Goal: Information Seeking & Learning: Stay updated

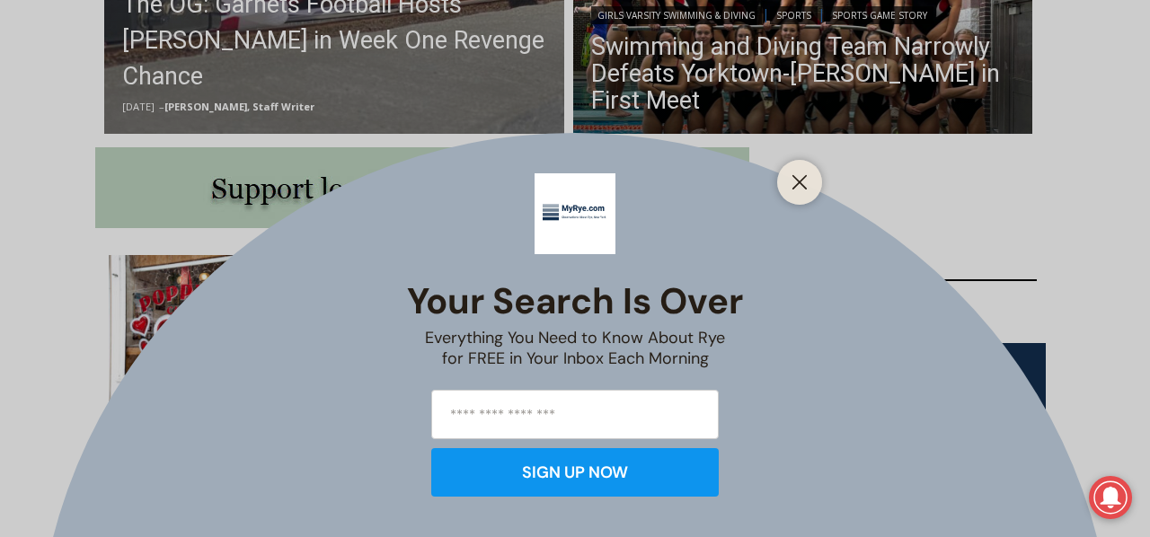
scroll to position [831, 0]
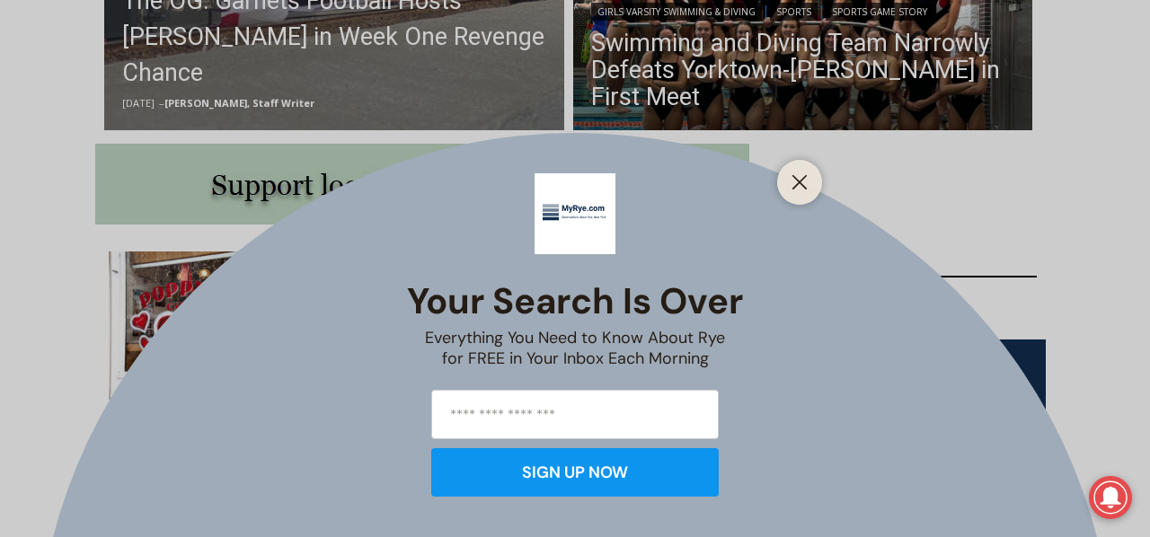
click at [505, 431] on input "email" at bounding box center [575, 414] width 288 height 49
click at [535, 416] on input "**********" at bounding box center [575, 414] width 288 height 49
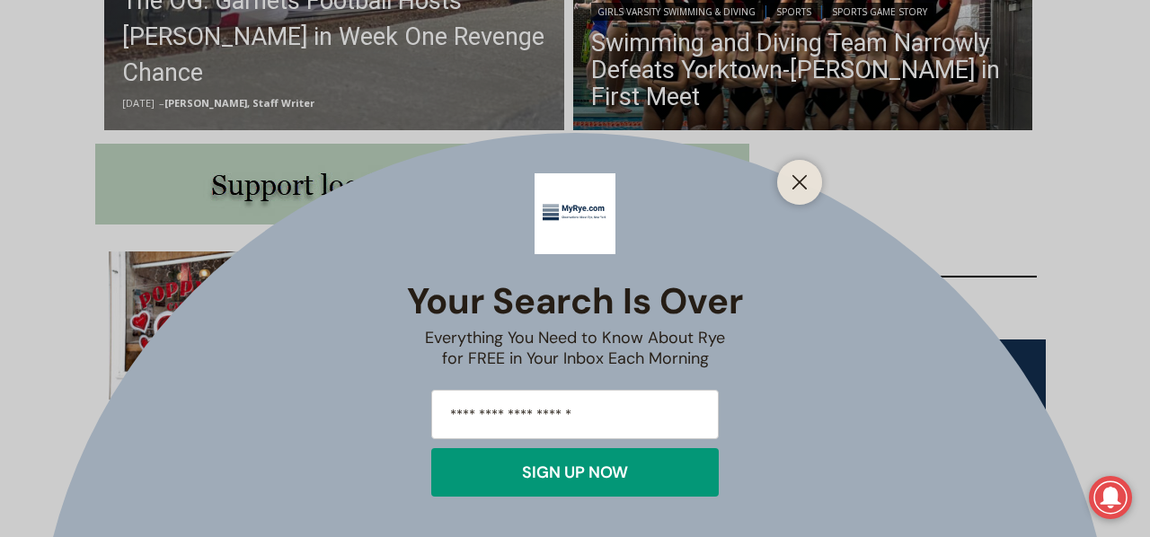
type input "**********"
click at [554, 468] on div "SIGN UP NOW" at bounding box center [575, 473] width 106 height 16
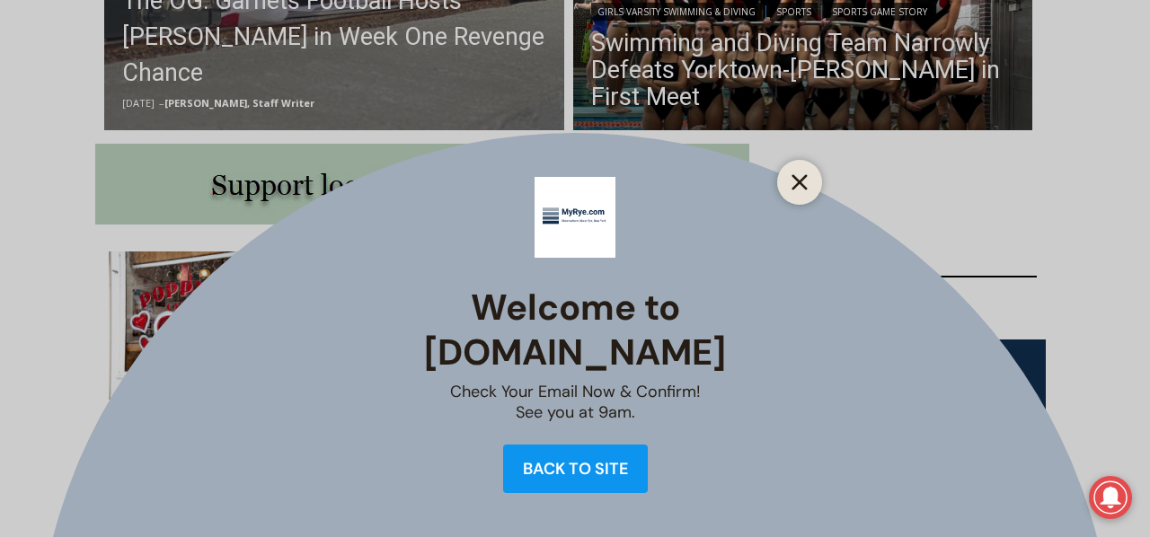
click at [805, 183] on icon "Close" at bounding box center [800, 182] width 16 height 16
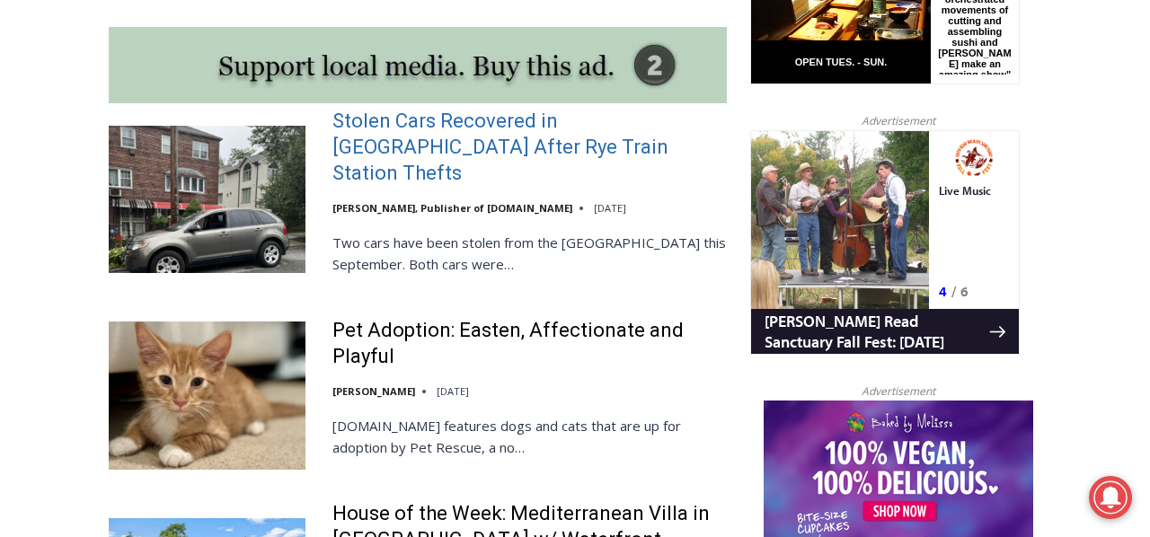
scroll to position [1629, 0]
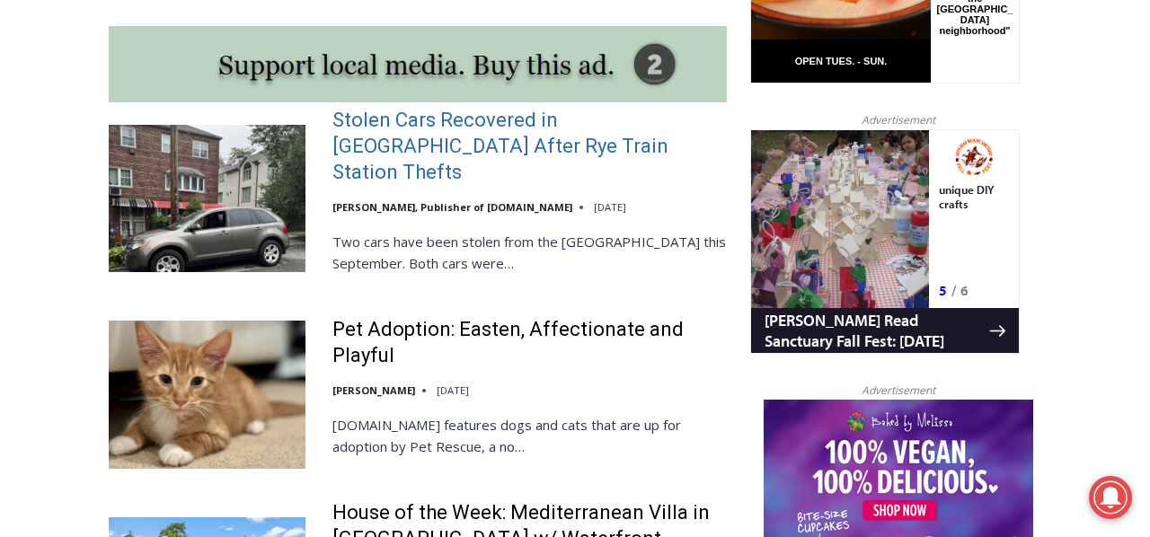
click at [500, 178] on link "Stolen Cars Recovered in Bronx After Rye Train Station Thefts" at bounding box center [529, 146] width 394 height 77
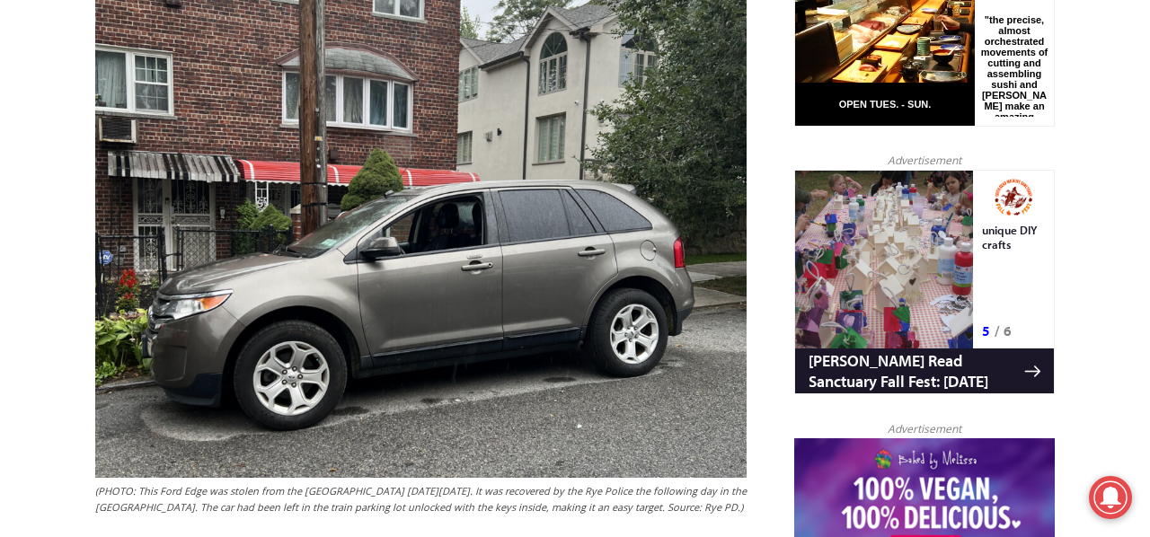
scroll to position [1033, 0]
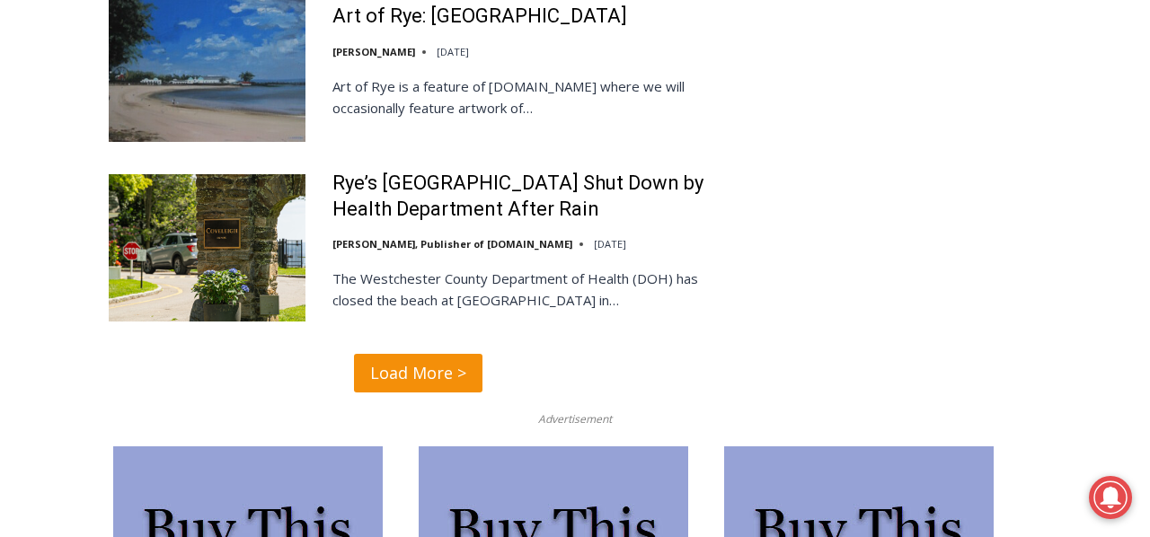
scroll to position [4439, 0]
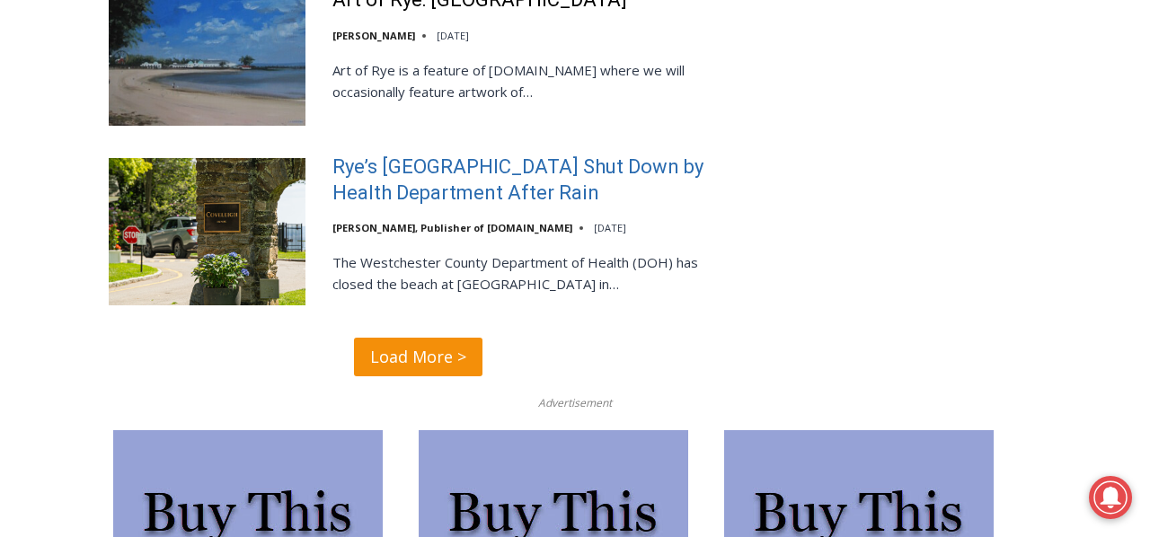
click at [412, 206] on link "Rye’s [GEOGRAPHIC_DATA] Shut Down by Health Department After Rain" at bounding box center [529, 180] width 394 height 51
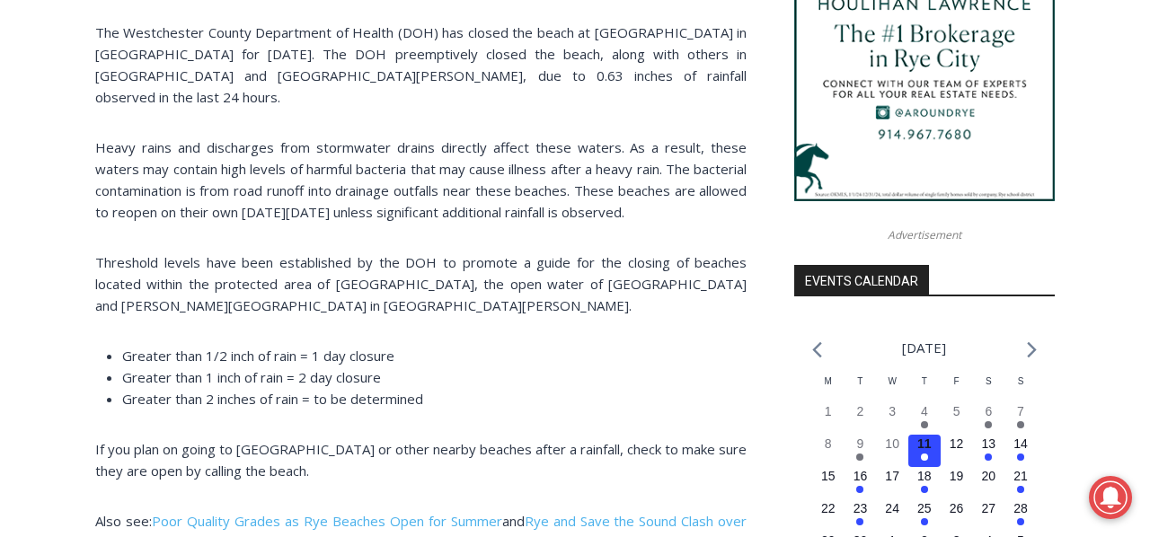
scroll to position [1739, 0]
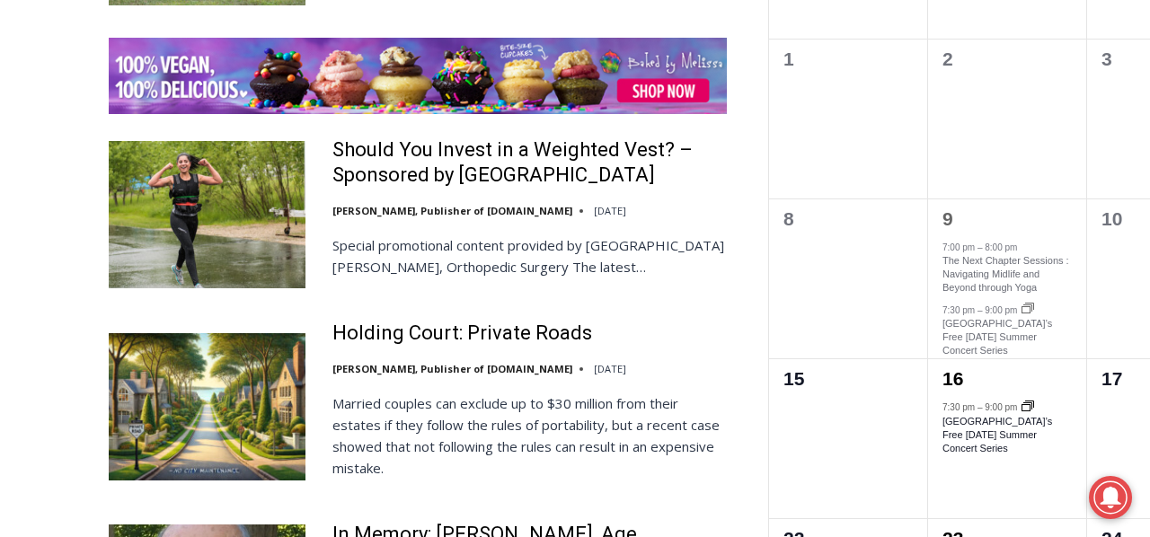
scroll to position [2853, 0]
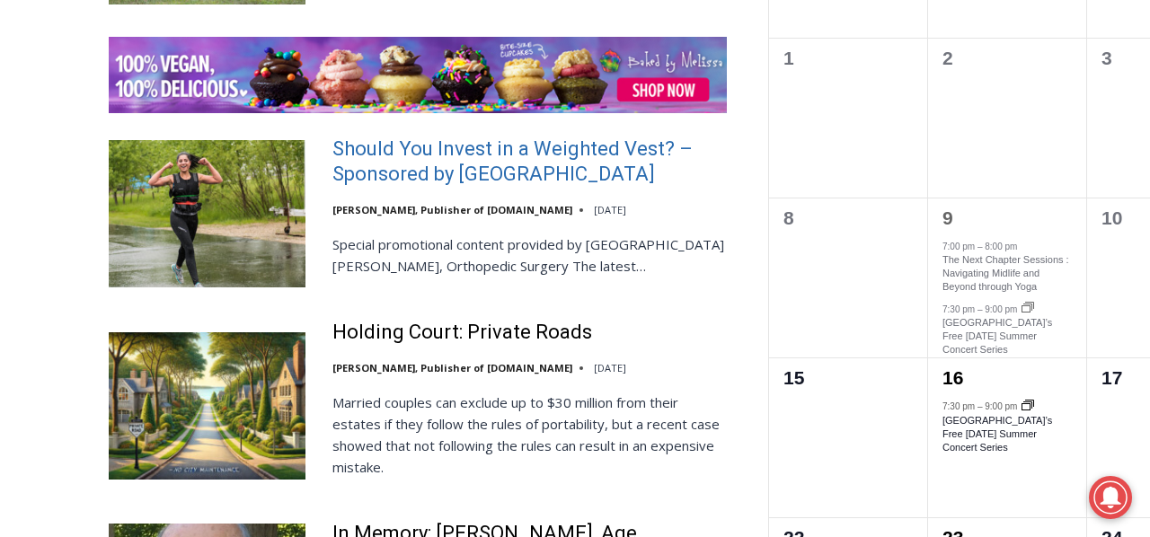
click at [377, 188] on link "Should You Invest in a Weighted Vest? – Sponsored by White Plains Hospital" at bounding box center [529, 162] width 394 height 51
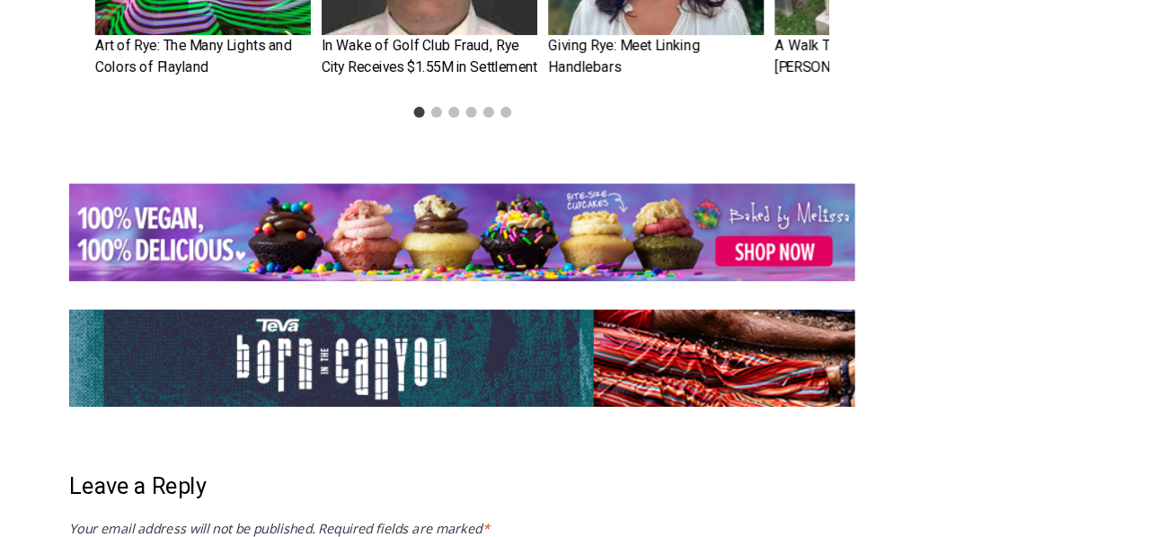
scroll to position [3611, 0]
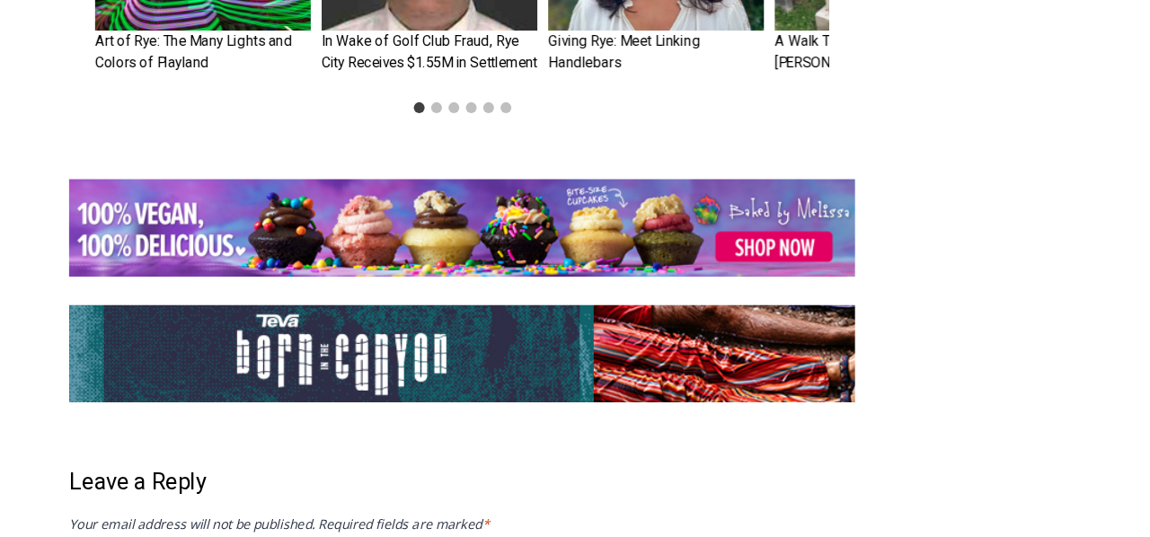
click at [342, 153] on h3 "In Wake of Golf Club Fraud, Rye City Receives $1.55M in Settlement" at bounding box center [394, 135] width 179 height 35
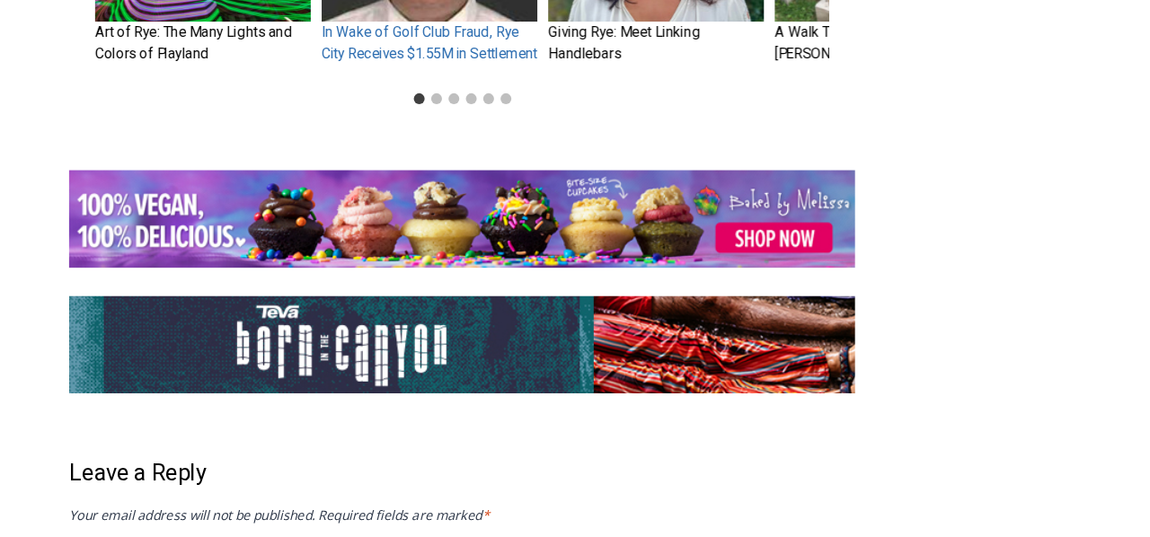
scroll to position [3687, 0]
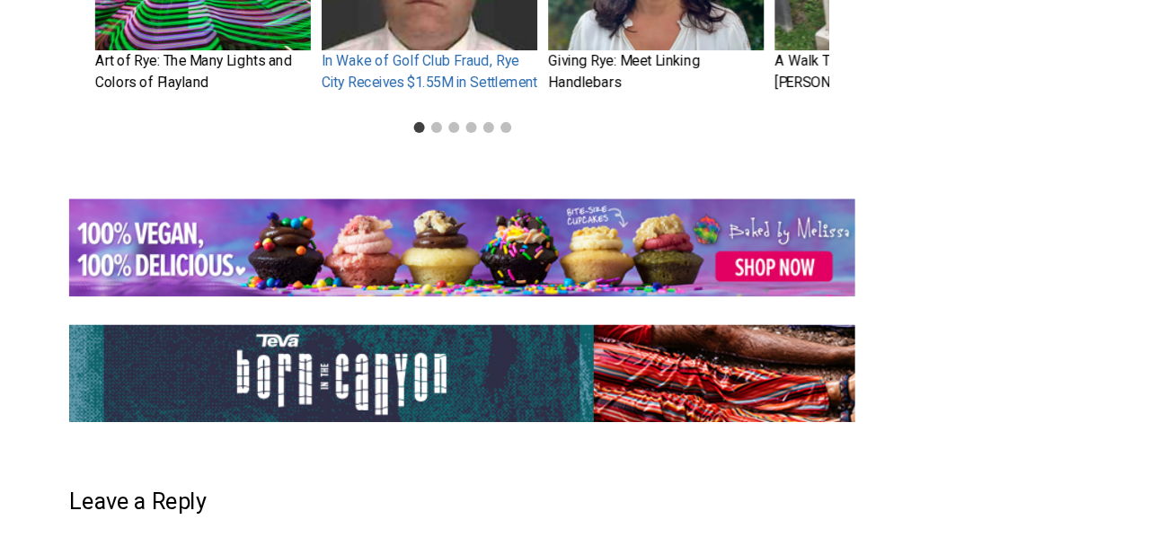
click at [346, 75] on link "In Wake of Golf Club Fraud, Rye City Receives $1.55M in Settlement" at bounding box center [394, 59] width 179 height 31
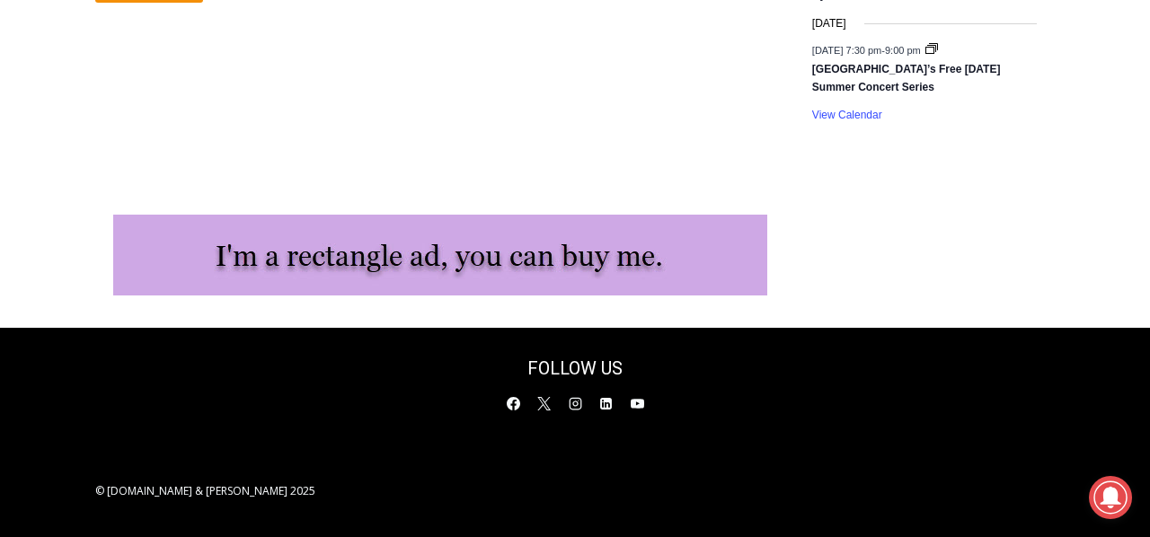
scroll to position [3062, 0]
